Goal: Task Accomplishment & Management: Use online tool/utility

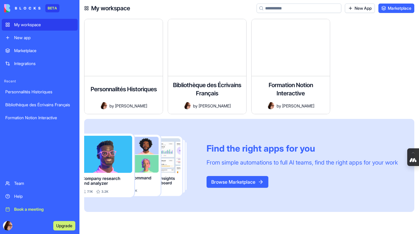
click at [28, 63] on div "Integrations" at bounding box center [44, 64] width 60 height 6
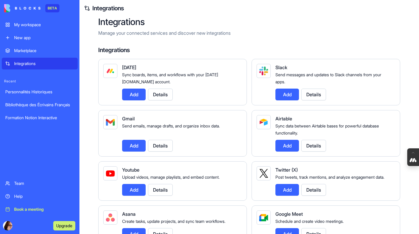
click at [27, 25] on div "My workspace" at bounding box center [44, 25] width 60 height 6
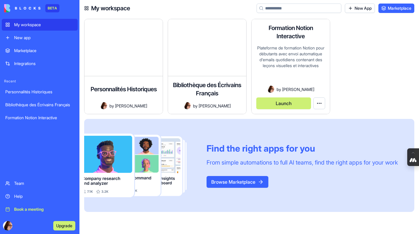
click at [288, 80] on div "Plateforme de formation Notion pour débutants avec envoi automatique d'emails q…" at bounding box center [290, 65] width 69 height 41
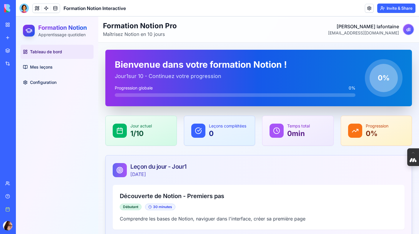
click at [51, 51] on span "Tableau de bord" at bounding box center [46, 52] width 32 height 6
click at [45, 85] on span "Configuration" at bounding box center [43, 82] width 26 height 6
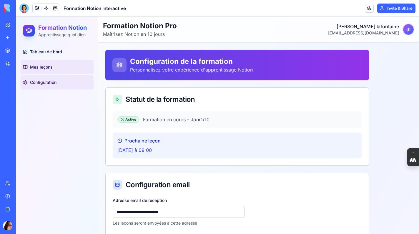
click at [49, 69] on span "Mes leçons" at bounding box center [41, 67] width 23 height 6
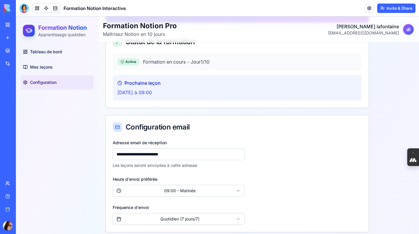
scroll to position [59, 0]
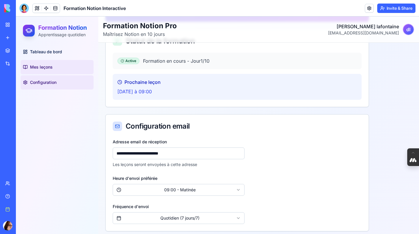
click at [49, 66] on span "Mes leçons" at bounding box center [41, 67] width 23 height 6
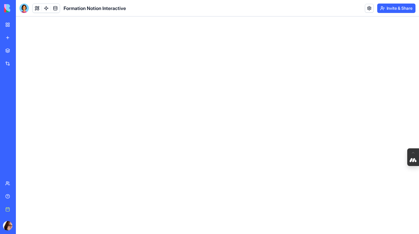
click at [22, 119] on div "Formation Notion Interactive" at bounding box center [13, 118] width 16 height 6
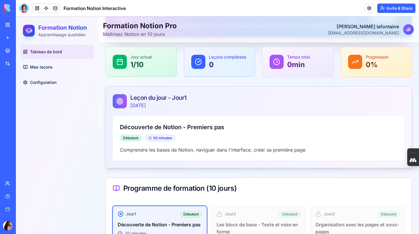
scroll to position [70, 0]
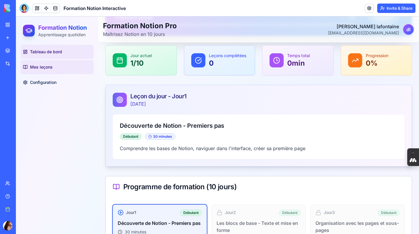
click at [48, 69] on span "Mes leçons" at bounding box center [41, 67] width 23 height 6
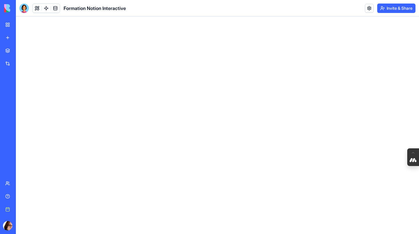
click at [22, 119] on div "Formation Notion Interactive" at bounding box center [13, 118] width 16 height 6
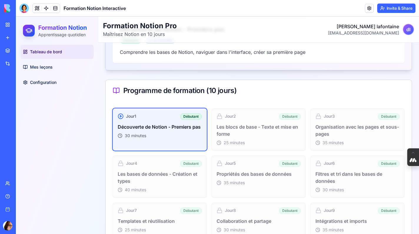
scroll to position [168, 0]
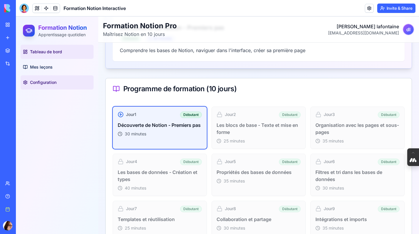
click at [49, 87] on link "Configuration" at bounding box center [57, 82] width 73 height 14
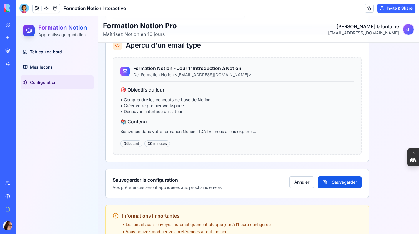
scroll to position [353, 0]
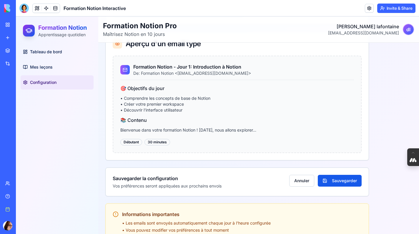
click at [200, 123] on h4 "📚 Contenu" at bounding box center [237, 120] width 234 height 7
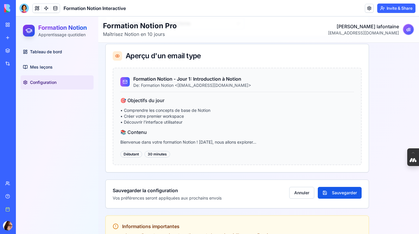
scroll to position [338, 0]
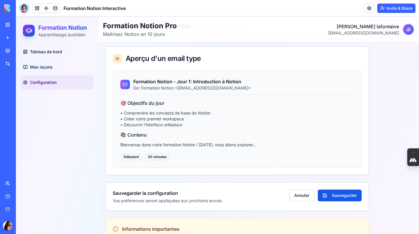
click at [45, 80] on span "Configuration" at bounding box center [43, 82] width 26 height 6
click at [47, 68] on span "Mes leçons" at bounding box center [41, 67] width 23 height 6
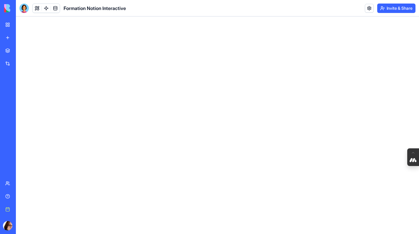
click at [9, 27] on link "My workspace" at bounding box center [14, 25] width 24 height 12
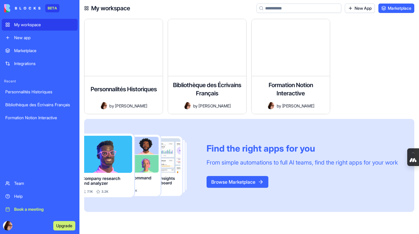
click at [20, 69] on link "Integrations" at bounding box center [40, 64] width 76 height 12
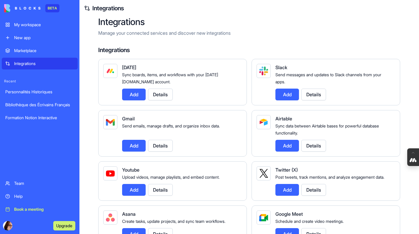
click at [138, 145] on button "Add" at bounding box center [134, 146] width 24 height 12
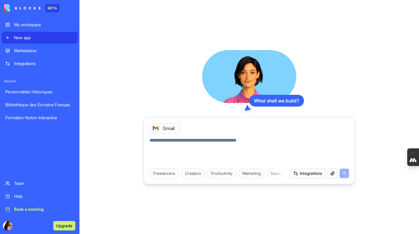
click at [170, 131] on div "Gmail" at bounding box center [164, 128] width 30 height 10
click at [170, 129] on div "Gmail" at bounding box center [164, 128] width 30 height 10
click at [302, 175] on button "Integrations" at bounding box center [307, 173] width 35 height 9
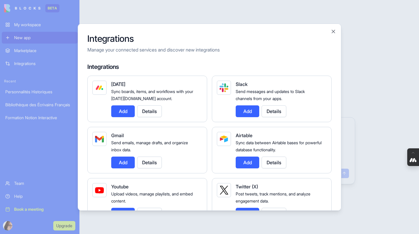
click at [154, 163] on button "Details" at bounding box center [149, 163] width 25 height 12
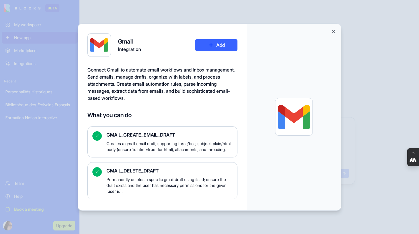
click at [221, 46] on button "Add" at bounding box center [216, 45] width 42 height 12
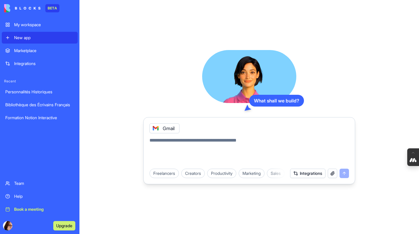
click at [42, 114] on link "Formation Notion Interactive" at bounding box center [40, 118] width 76 height 12
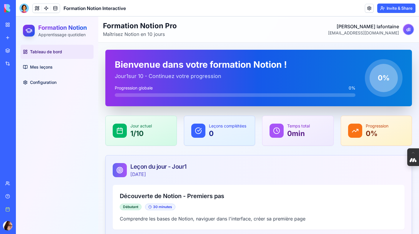
click at [58, 53] on span "Tableau de bord" at bounding box center [46, 52] width 32 height 6
click at [45, 53] on span "Tableau de bord" at bounding box center [46, 52] width 32 height 6
click at [50, 72] on link "Mes leçons" at bounding box center [57, 67] width 73 height 14
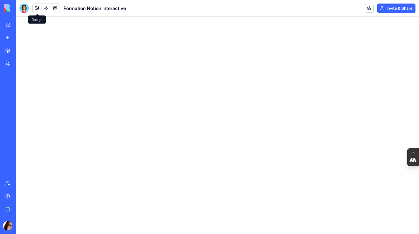
click at [37, 10] on button at bounding box center [37, 8] width 9 height 9
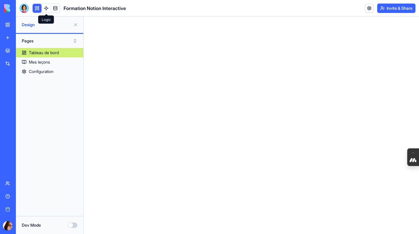
click at [46, 11] on link at bounding box center [46, 8] width 9 height 9
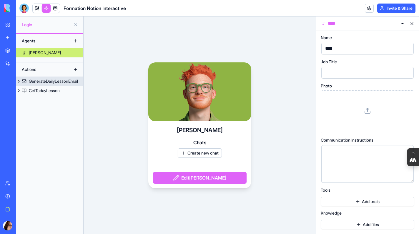
click at [19, 81] on button at bounding box center [19, 81] width 6 height 9
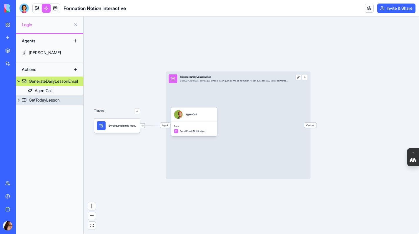
click at [19, 101] on button at bounding box center [19, 99] width 6 height 9
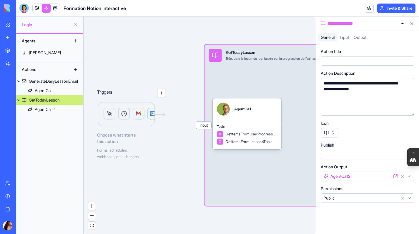
click at [41, 133] on div "Agents [PERSON_NAME] Actions GenerateDailyLessonEmail AgentCall GetTodayLesson …" at bounding box center [49, 134] width 67 height 200
click at [141, 115] on img at bounding box center [131, 115] width 69 height 26
click at [139, 136] on span "Choose what starts this action" at bounding box center [131, 138] width 69 height 13
click at [125, 113] on img at bounding box center [131, 115] width 69 height 26
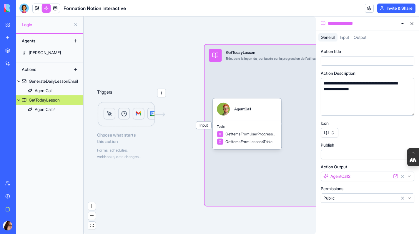
click at [18, 102] on button at bounding box center [19, 99] width 6 height 9
click at [39, 110] on div "AgentCall2" at bounding box center [45, 110] width 20 height 6
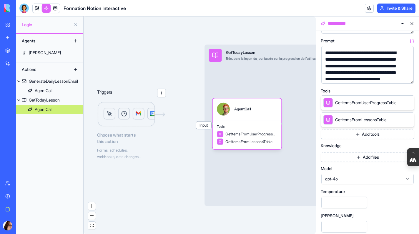
scroll to position [98, 0]
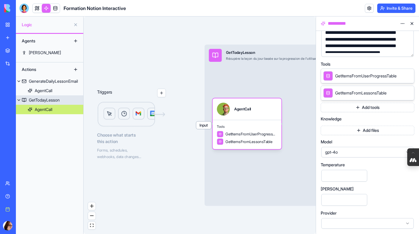
click at [230, 58] on div "Récupère la leçon du jour basée sur la progression de l'utilisateur" at bounding box center [273, 59] width 95 height 4
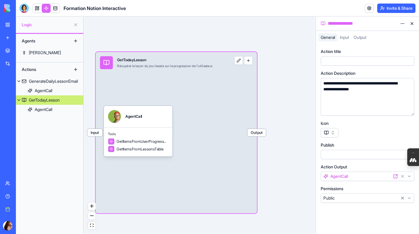
click at [262, 134] on span "Output" at bounding box center [256, 133] width 19 height 8
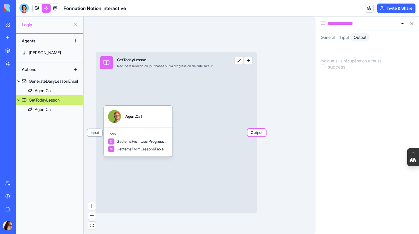
click at [263, 140] on div "Triggers Choose what starts this action Forms, schedules, webhooks, data change…" at bounding box center [200, 124] width 232 height 217
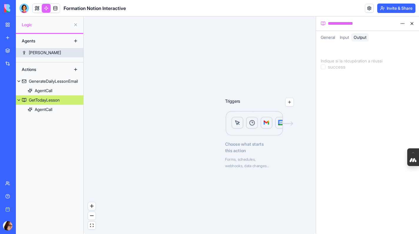
click at [34, 51] on div "[PERSON_NAME]" at bounding box center [45, 53] width 32 height 6
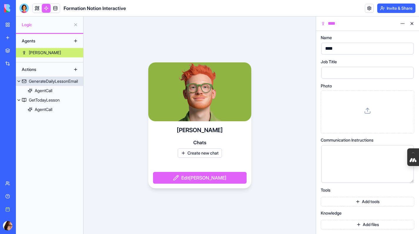
click at [56, 79] on div "GenerateDailyLessonEmail" at bounding box center [53, 81] width 49 height 6
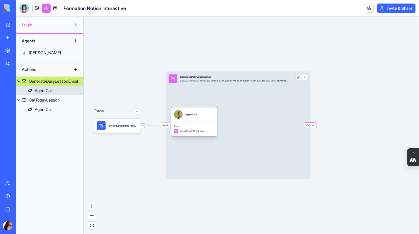
click at [48, 93] on div "AgentCall" at bounding box center [44, 91] width 18 height 6
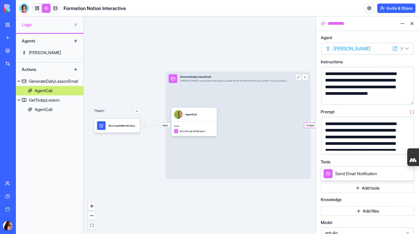
scroll to position [3, 0]
click at [9, 53] on link "Marketplace" at bounding box center [14, 51] width 24 height 12
